Goal: Navigation & Orientation: Find specific page/section

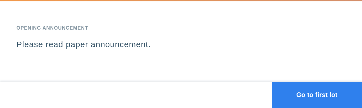
click at [307, 93] on button "Go to first lot" at bounding box center [317, 94] width 90 height 26
click at [310, 94] on button "Go to first lot" at bounding box center [317, 94] width 90 height 26
click at [296, 89] on button "Go to first lot" at bounding box center [317, 94] width 90 height 26
